Goal: Information Seeking & Learning: Learn about a topic

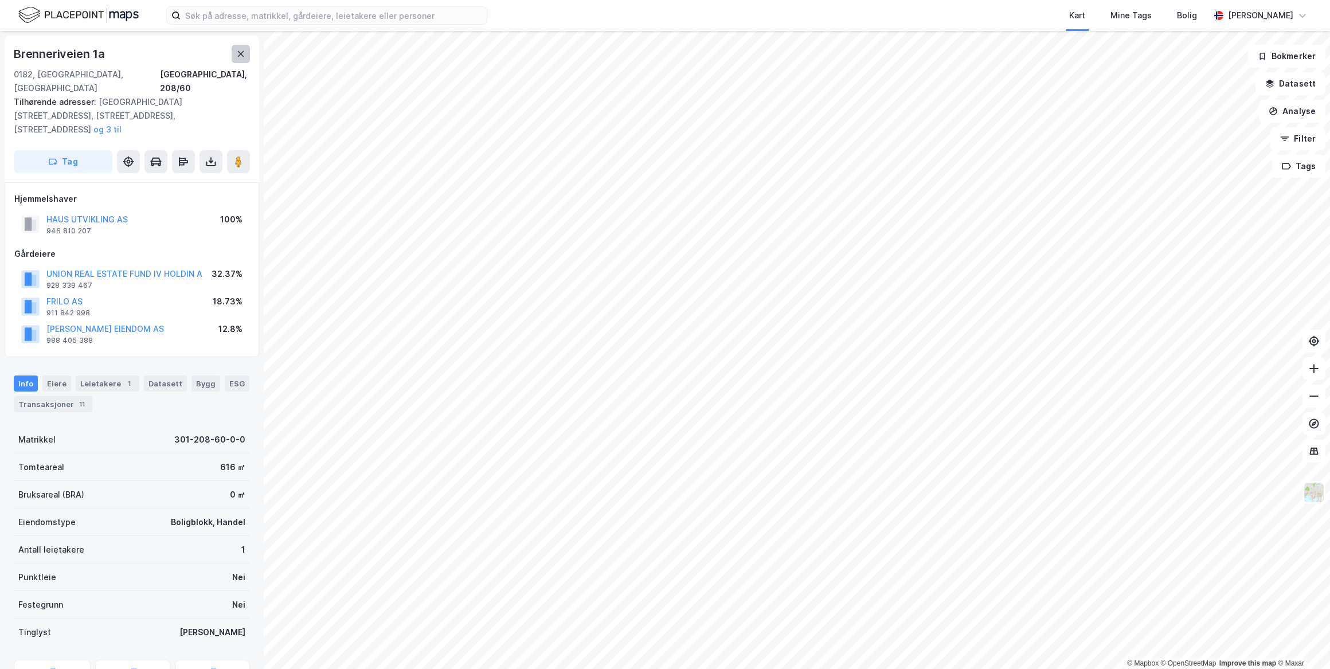
click at [241, 53] on icon at bounding box center [240, 53] width 9 height 9
